Goal: Transaction & Acquisition: Purchase product/service

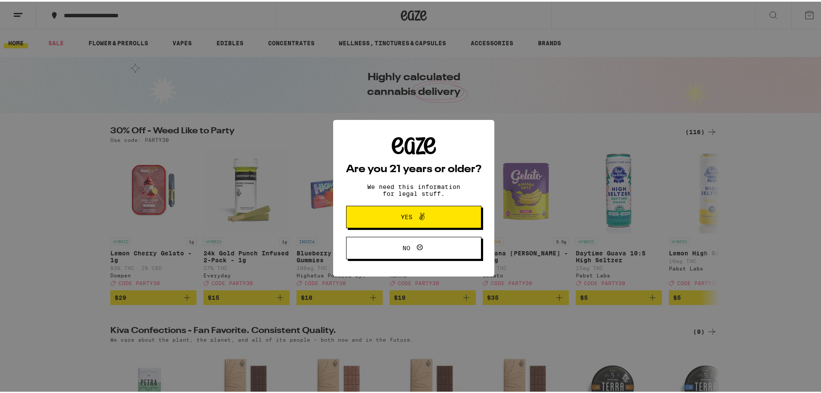
click at [401, 213] on span "Yes" at bounding box center [407, 215] width 12 height 6
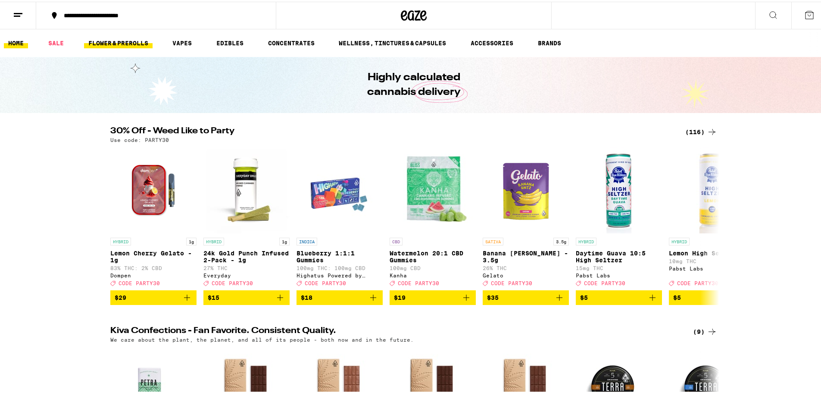
click at [125, 44] on link "FLOWER & PREROLLS" at bounding box center [118, 41] width 69 height 10
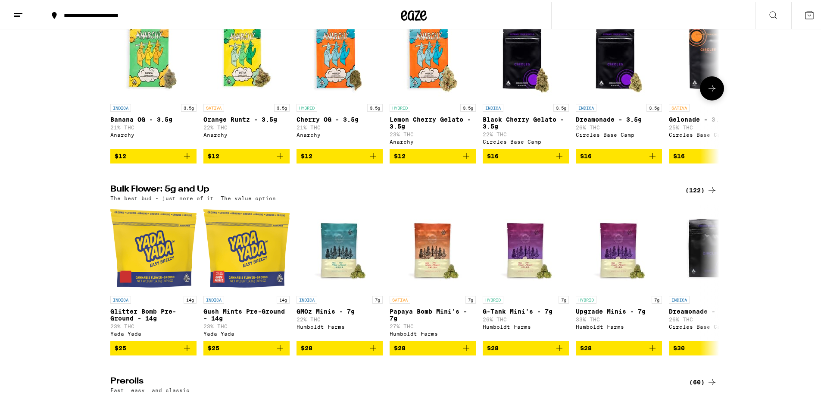
scroll to position [129, 0]
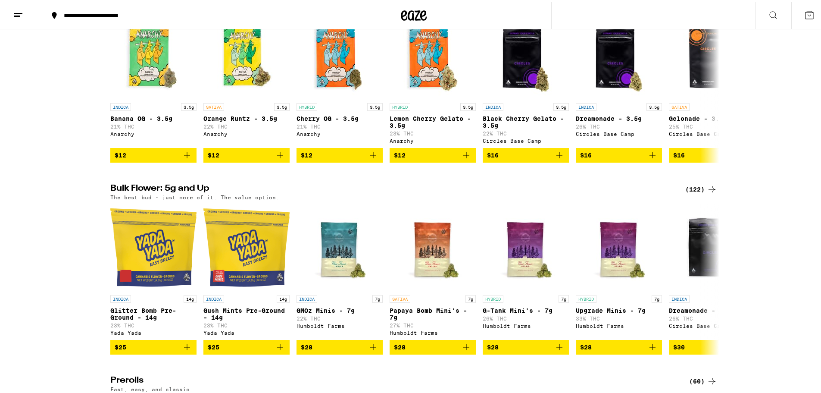
click at [697, 192] on div "(122)" at bounding box center [702, 187] width 32 height 10
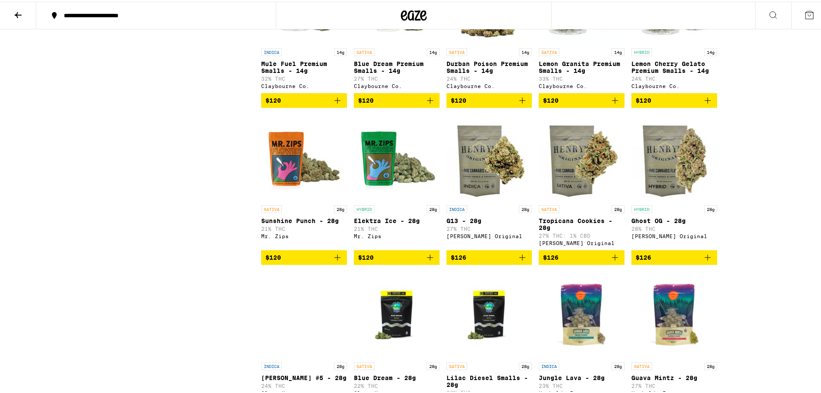
scroll to position [3018, 0]
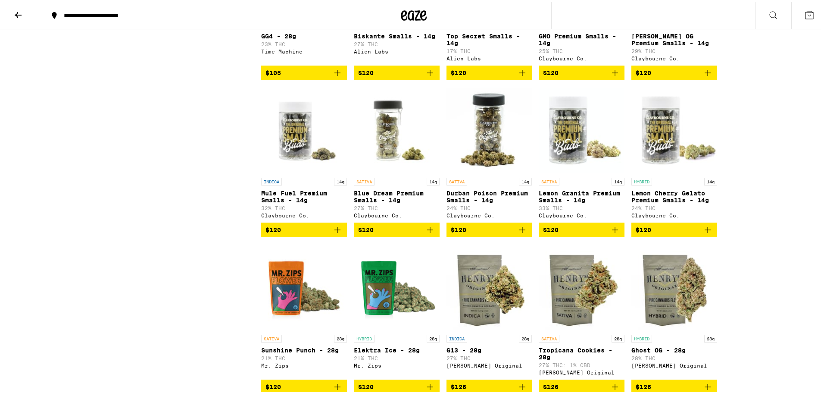
click at [770, 13] on icon at bounding box center [773, 13] width 10 height 10
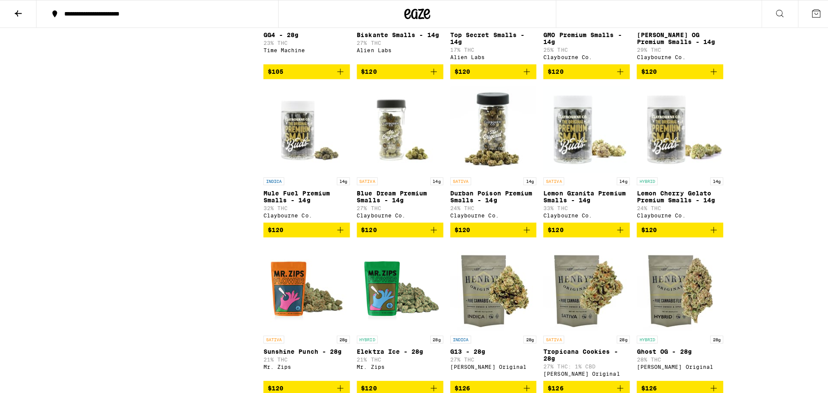
scroll to position [0, 0]
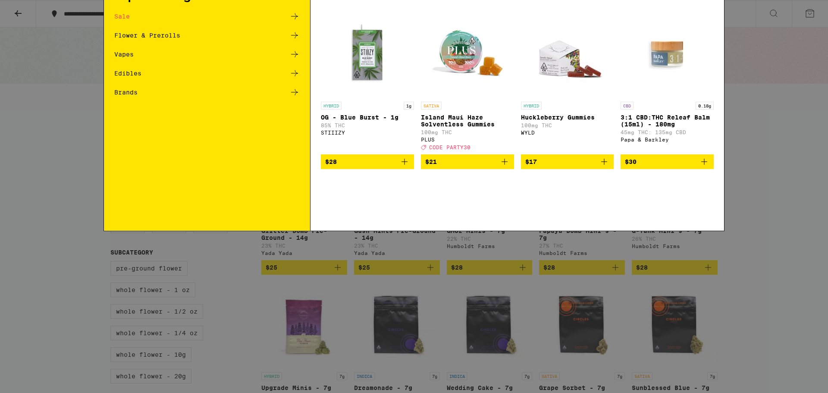
type input "d"
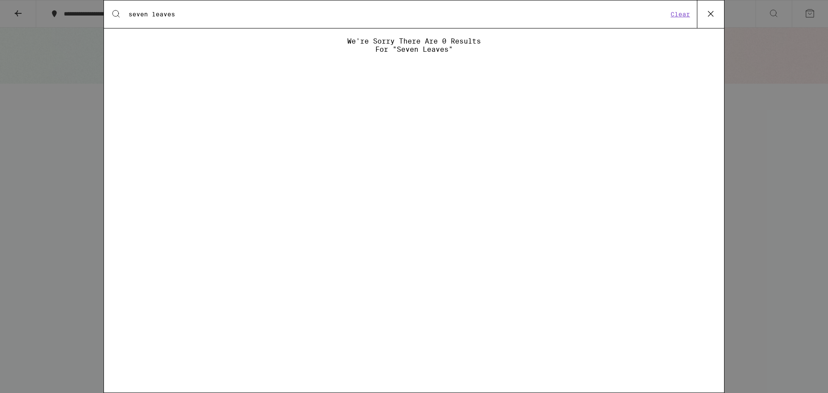
type input "seven leaves"
